Goal: Navigation & Orientation: Understand site structure

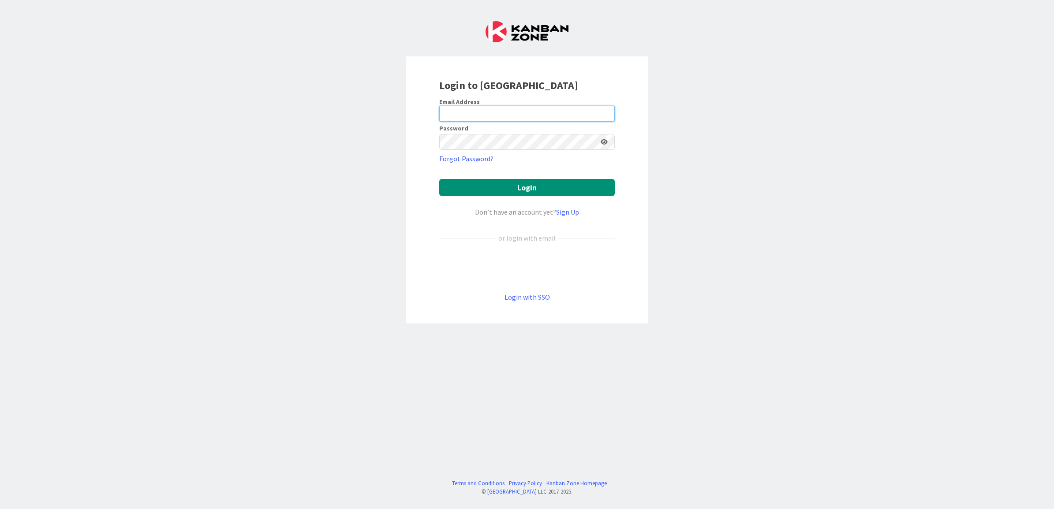
type input "[EMAIL_ADDRESS][DOMAIN_NAME]"
click at [510, 193] on button "Login" at bounding box center [527, 187] width 176 height 17
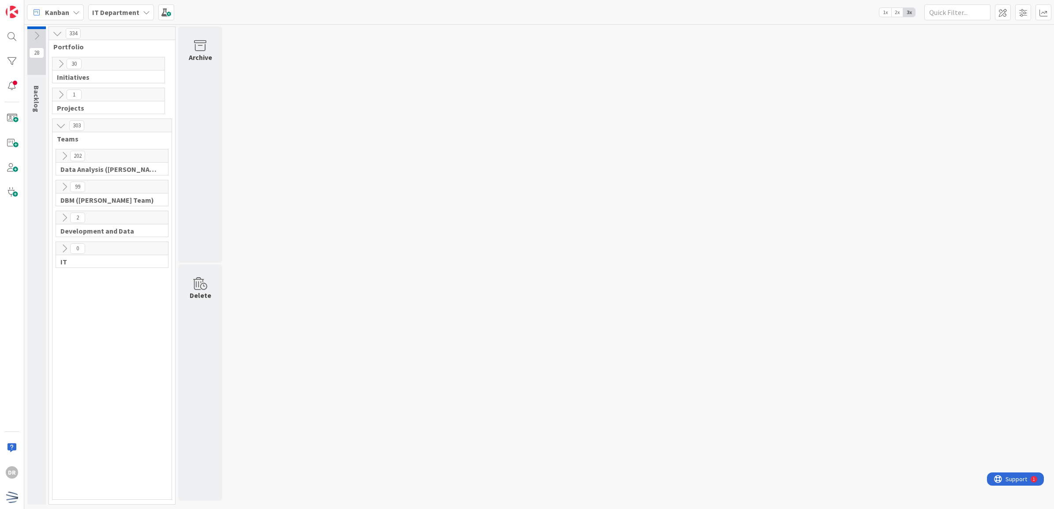
click at [61, 62] on icon at bounding box center [61, 64] width 10 height 10
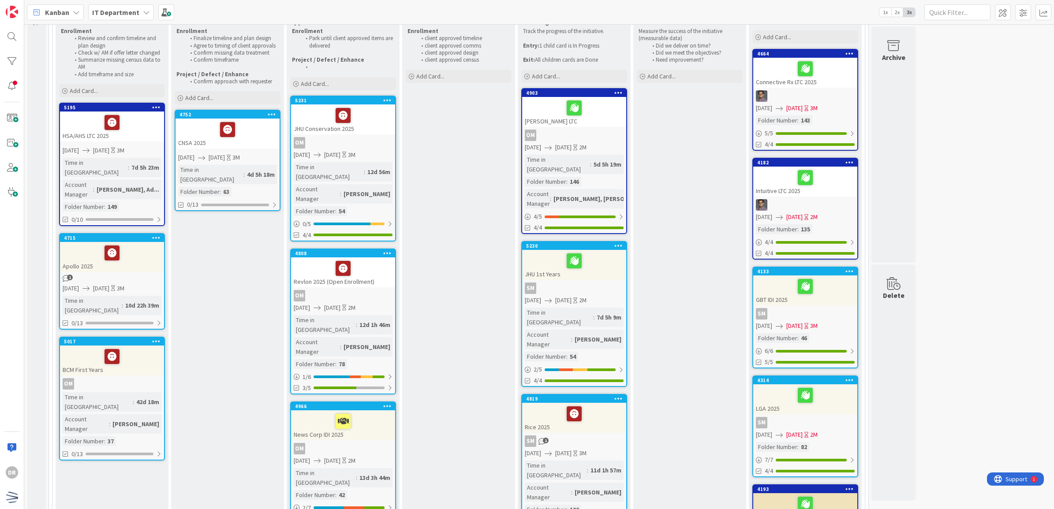
scroll to position [86, 0]
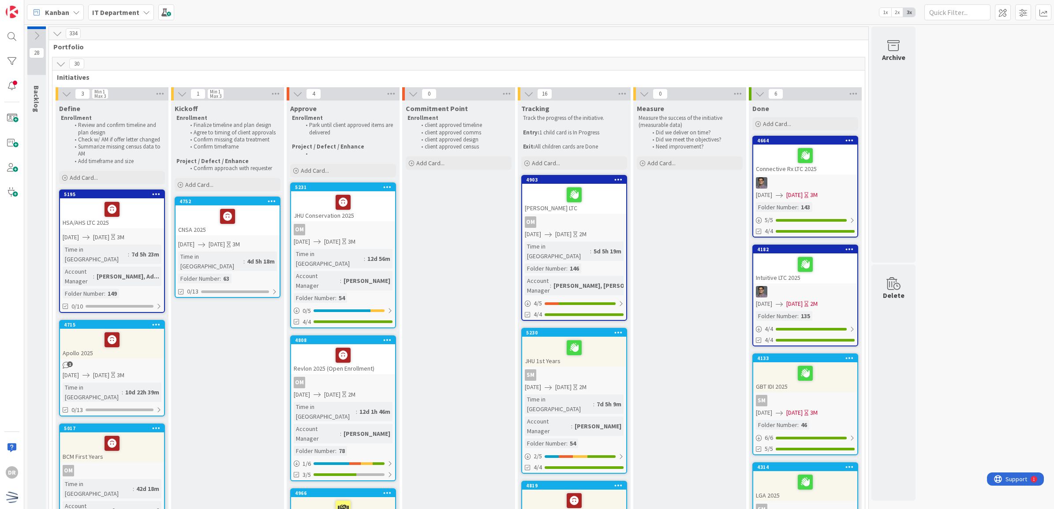
click at [62, 64] on icon at bounding box center [61, 64] width 10 height 10
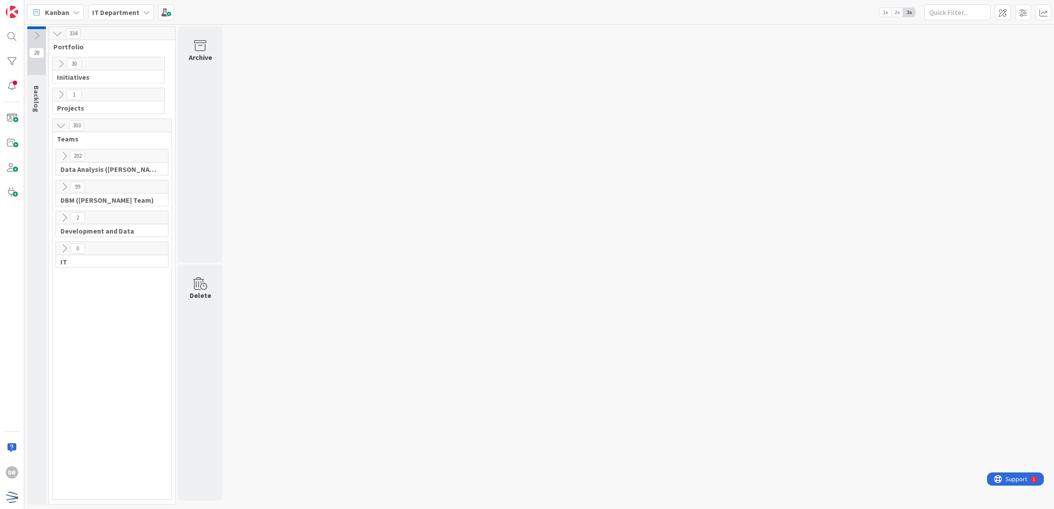
click at [60, 96] on icon at bounding box center [61, 95] width 10 height 10
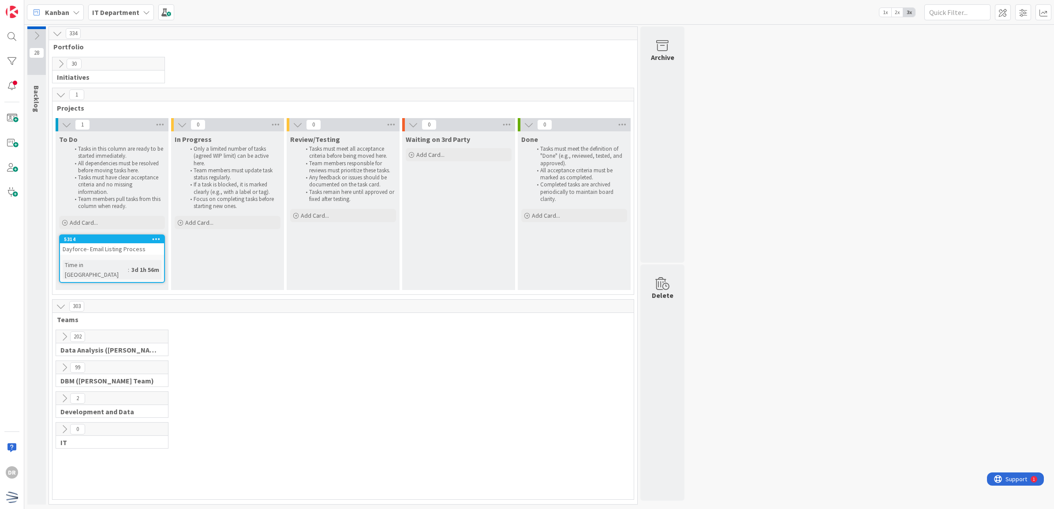
click at [234, 272] on div "In Progress Only a limited number of tasks (agreed WIP limit) can be active her…" at bounding box center [227, 210] width 113 height 159
click at [60, 96] on icon at bounding box center [61, 95] width 10 height 10
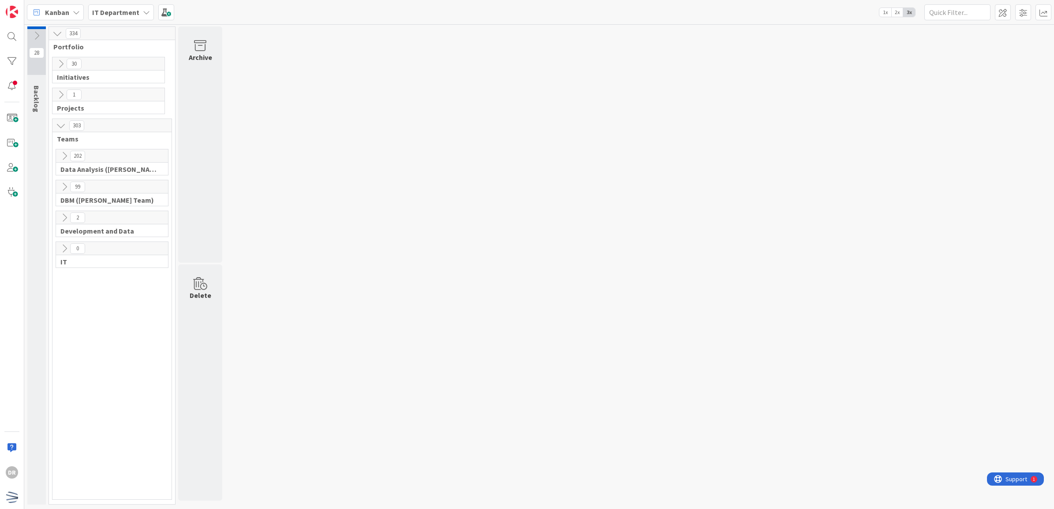
click at [63, 157] on icon at bounding box center [65, 156] width 10 height 10
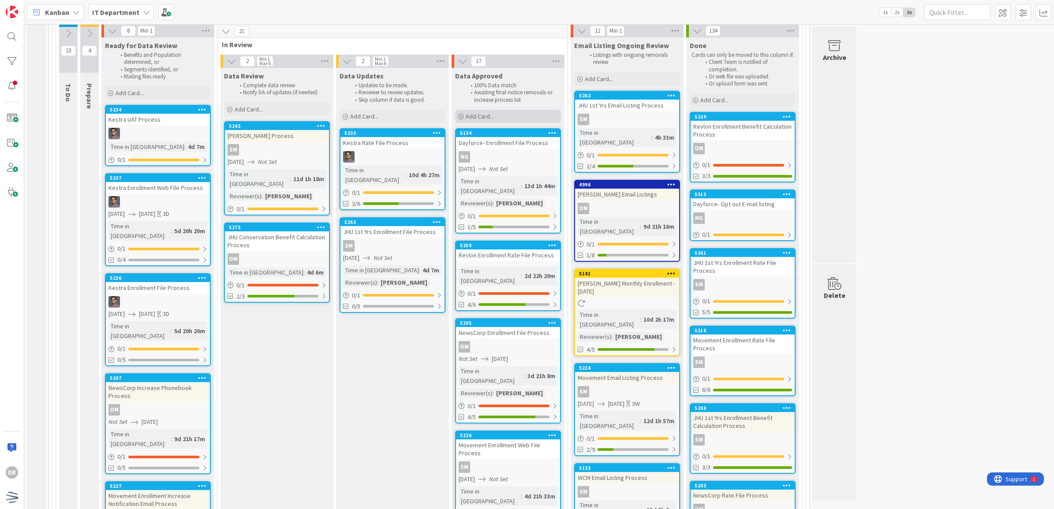
scroll to position [137, 0]
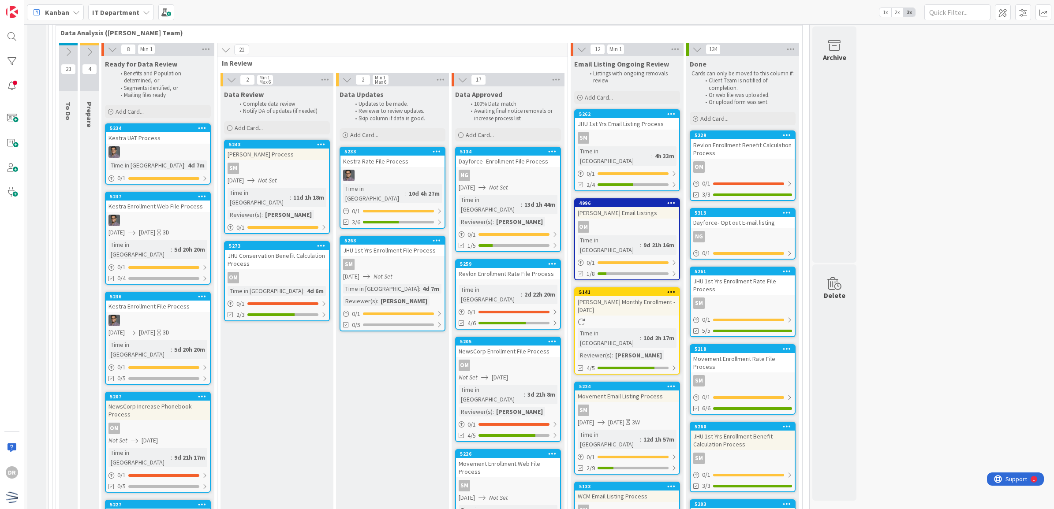
click at [220, 30] on span "Data Analysis ([PERSON_NAME] Team)" at bounding box center [425, 32] width 731 height 9
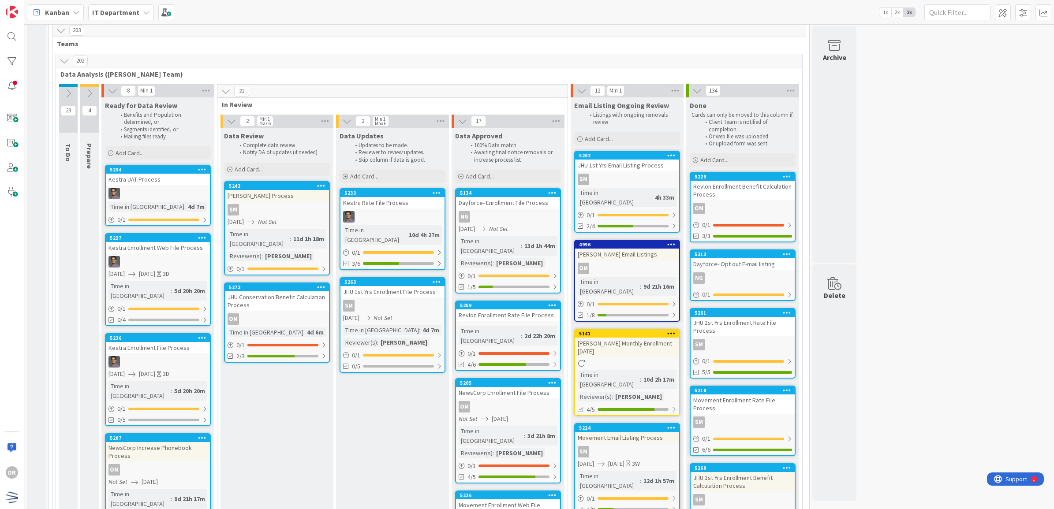
click at [64, 64] on icon at bounding box center [65, 61] width 10 height 10
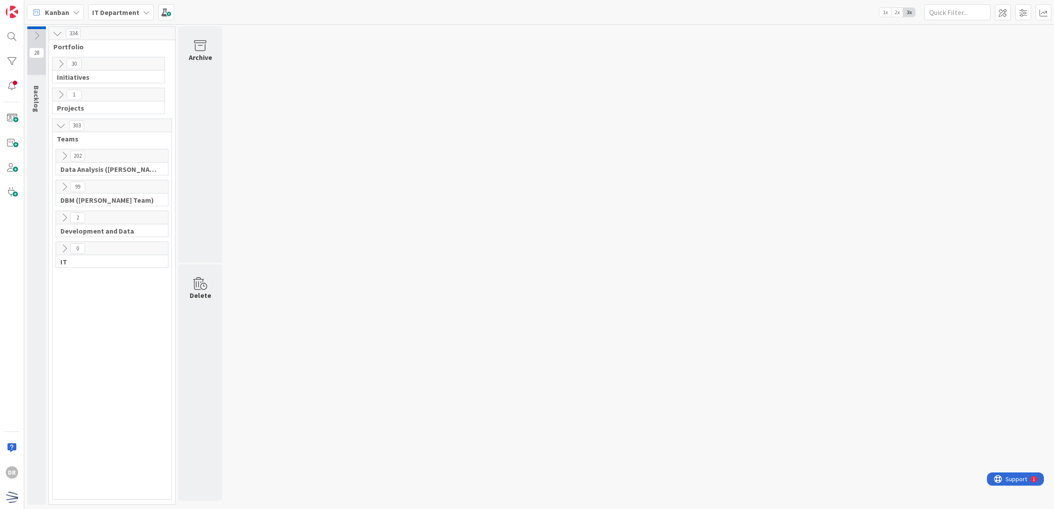
scroll to position [0, 0]
click at [65, 184] on icon at bounding box center [65, 187] width 10 height 10
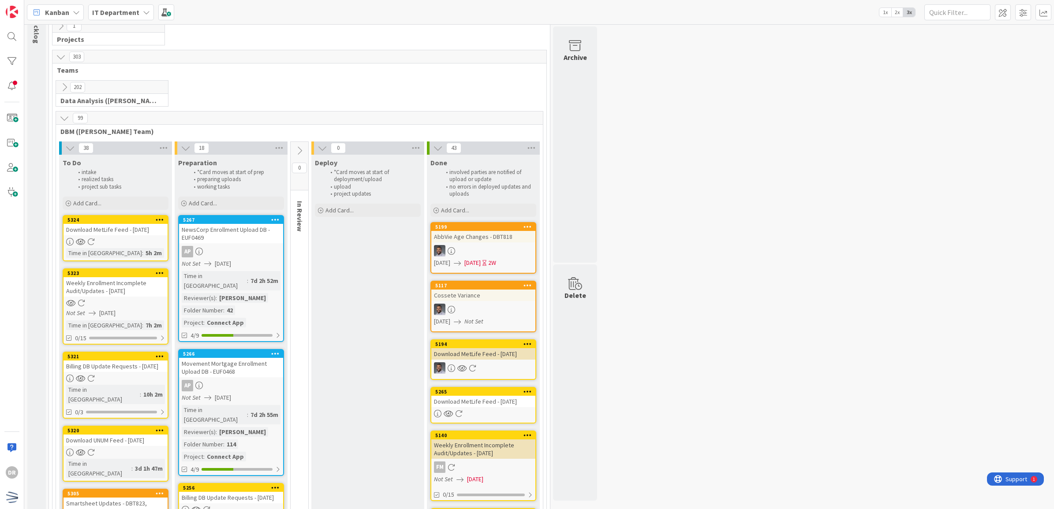
scroll to position [67, 0]
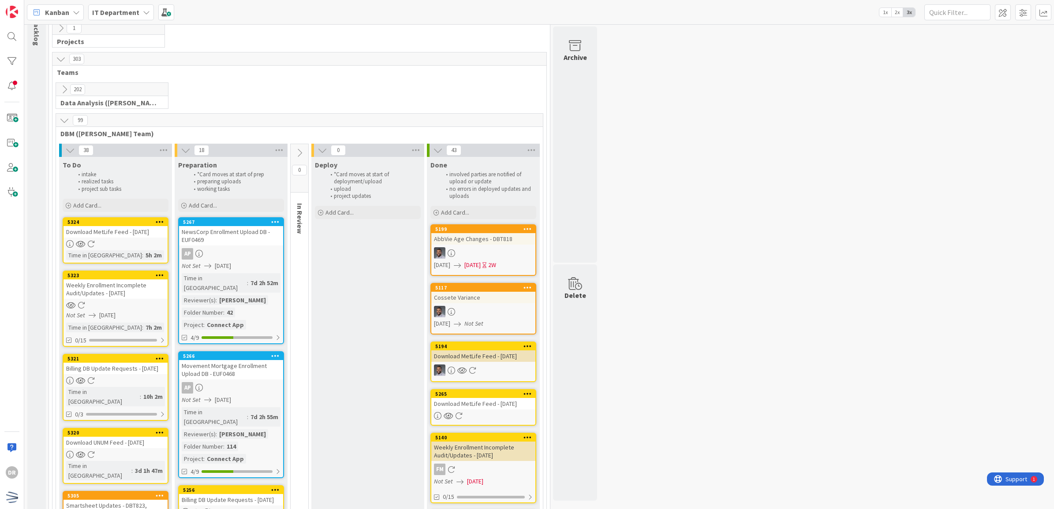
click at [65, 116] on icon at bounding box center [65, 121] width 10 height 10
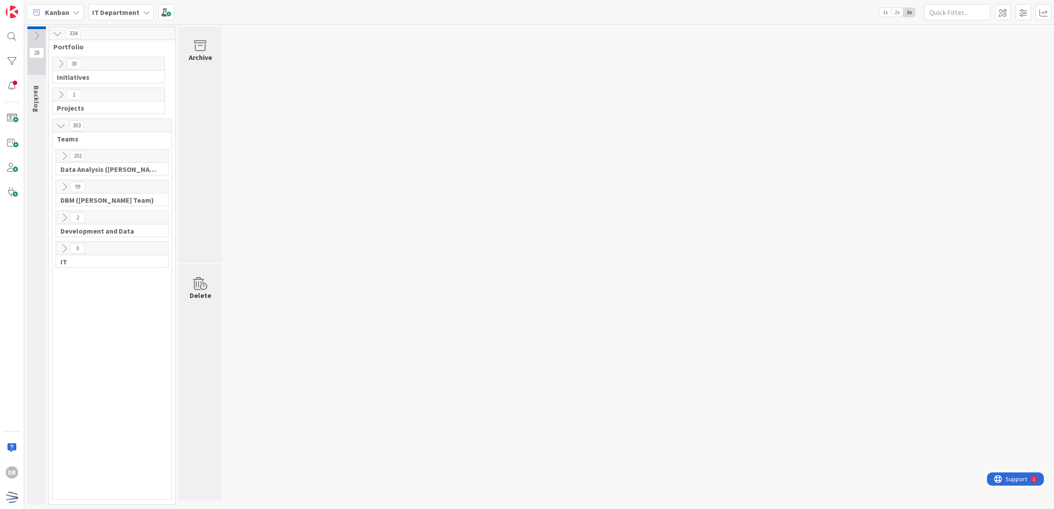
scroll to position [0, 0]
click at [65, 217] on icon at bounding box center [65, 218] width 10 height 10
